Goal: Task Accomplishment & Management: Use online tool/utility

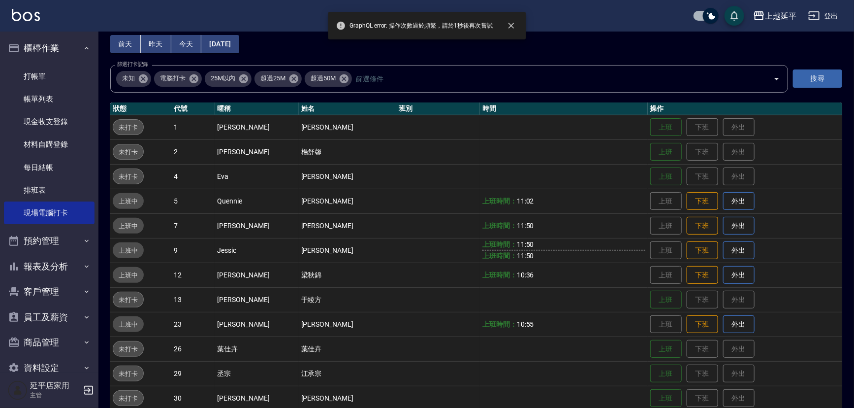
scroll to position [44, 0]
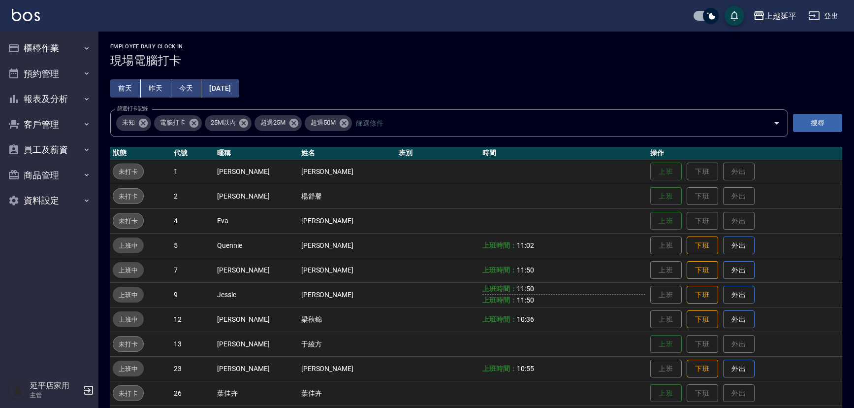
scroll to position [44, 0]
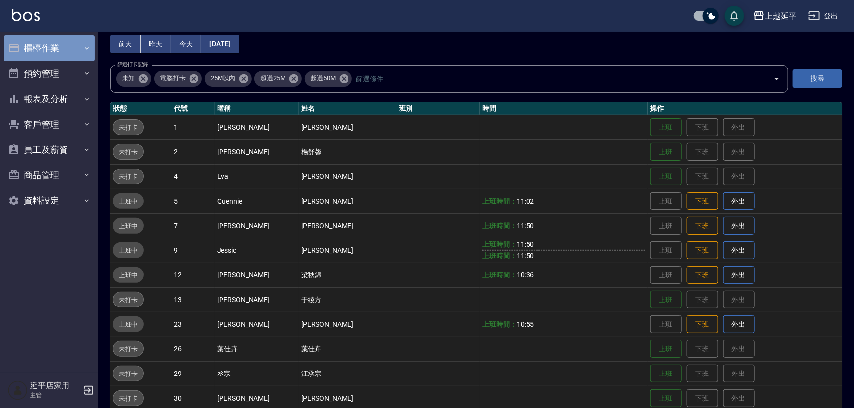
click at [45, 49] on button "櫃檯作業" at bounding box center [49, 48] width 91 height 26
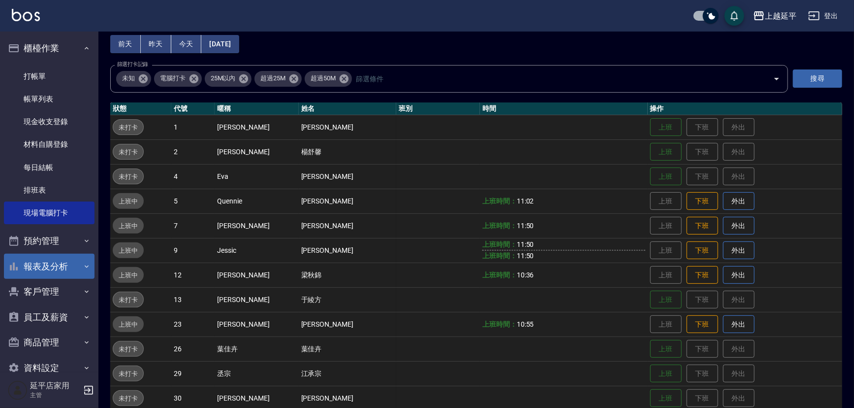
click at [80, 273] on button "報表及分析" at bounding box center [49, 267] width 91 height 26
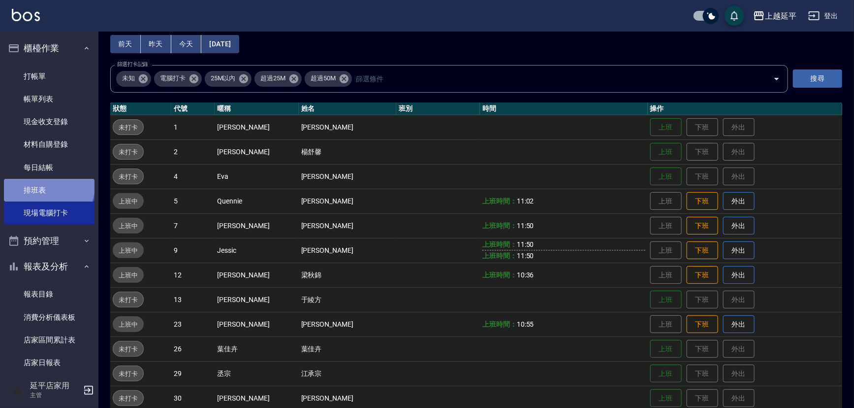
click at [48, 186] on link "排班表" at bounding box center [49, 190] width 91 height 23
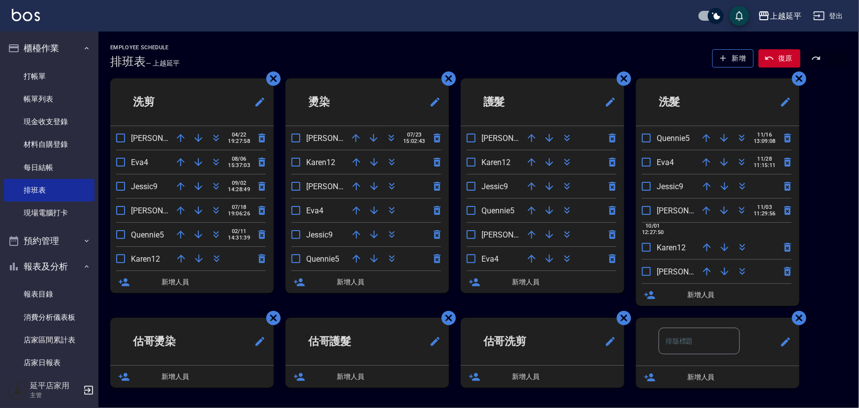
click at [390, 134] on icon "button" at bounding box center [391, 138] width 12 height 12
